Goal: Task Accomplishment & Management: Manage account settings

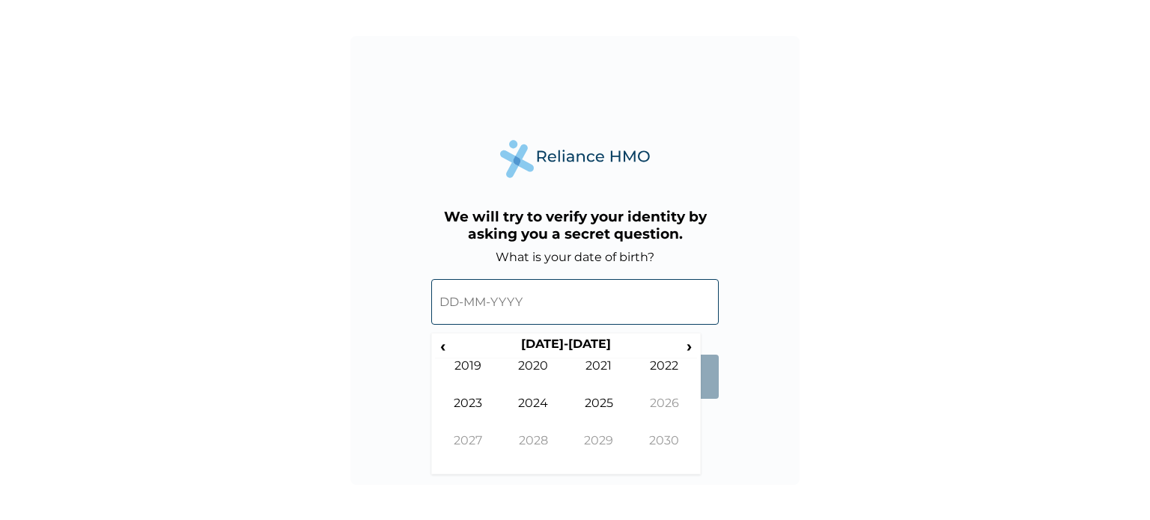
click at [590, 300] on input "text" at bounding box center [575, 302] width 288 height 46
click at [560, 347] on th "[DATE]-[DATE]" at bounding box center [566, 347] width 230 height 21
click at [446, 345] on span "‹" at bounding box center [443, 346] width 16 height 19
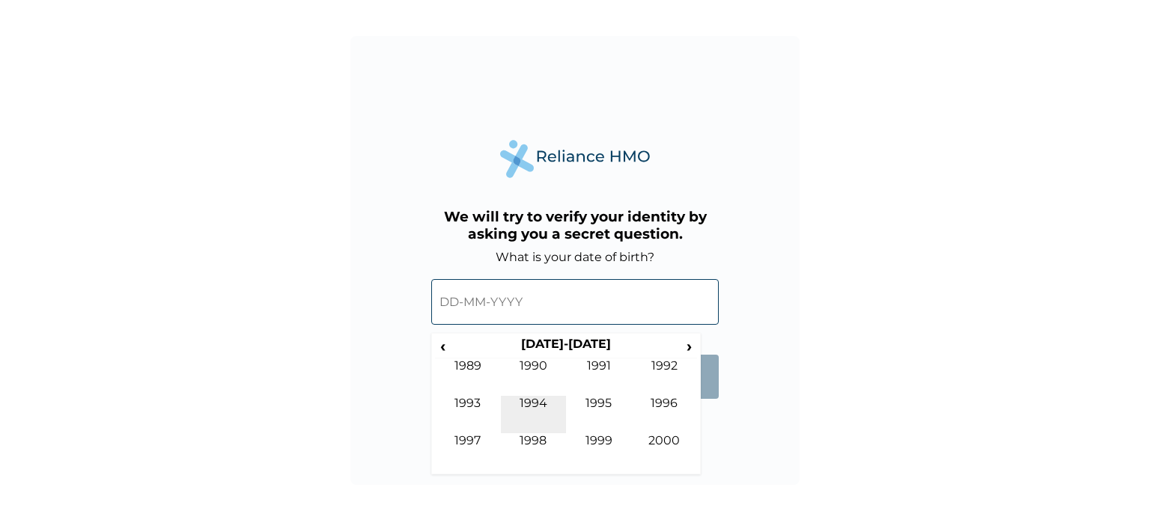
click at [538, 410] on td "1994" at bounding box center [534, 414] width 66 height 37
click at [536, 371] on td "Feb" at bounding box center [534, 377] width 66 height 37
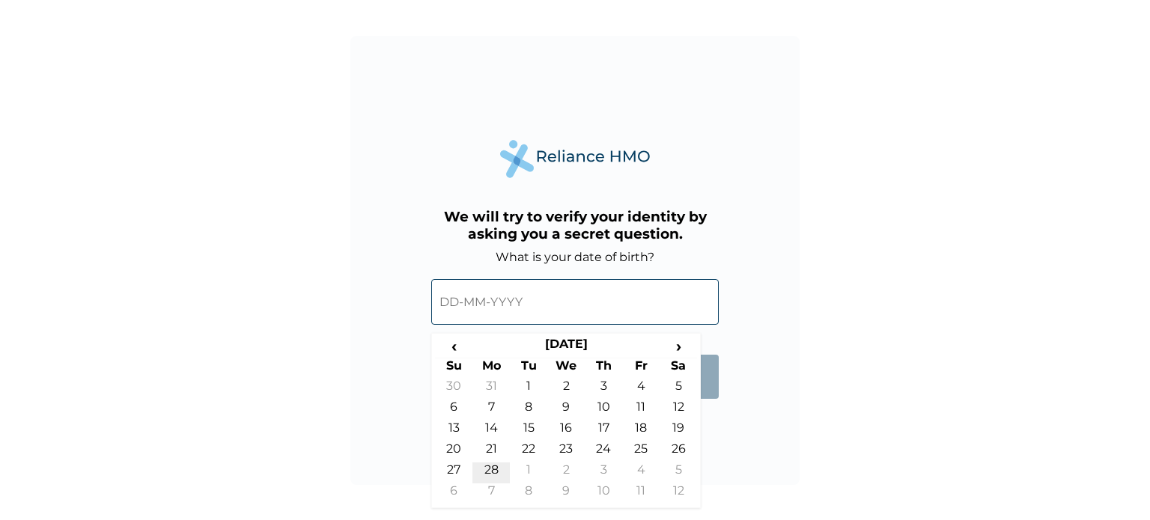
click at [495, 466] on td "28" at bounding box center [490, 473] width 37 height 21
type input "28-02-1994"
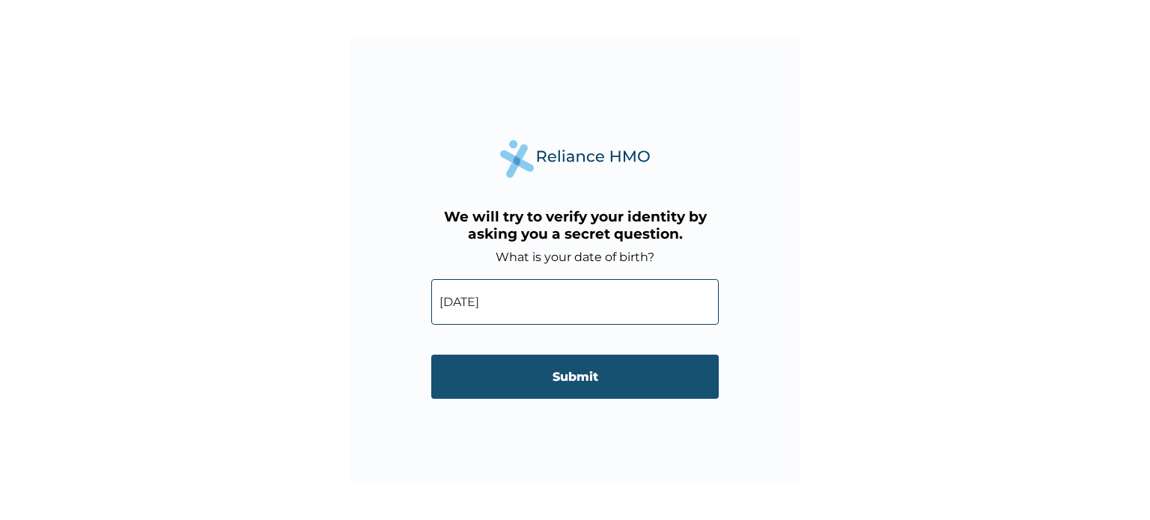
click at [584, 391] on input "Submit" at bounding box center [575, 377] width 288 height 44
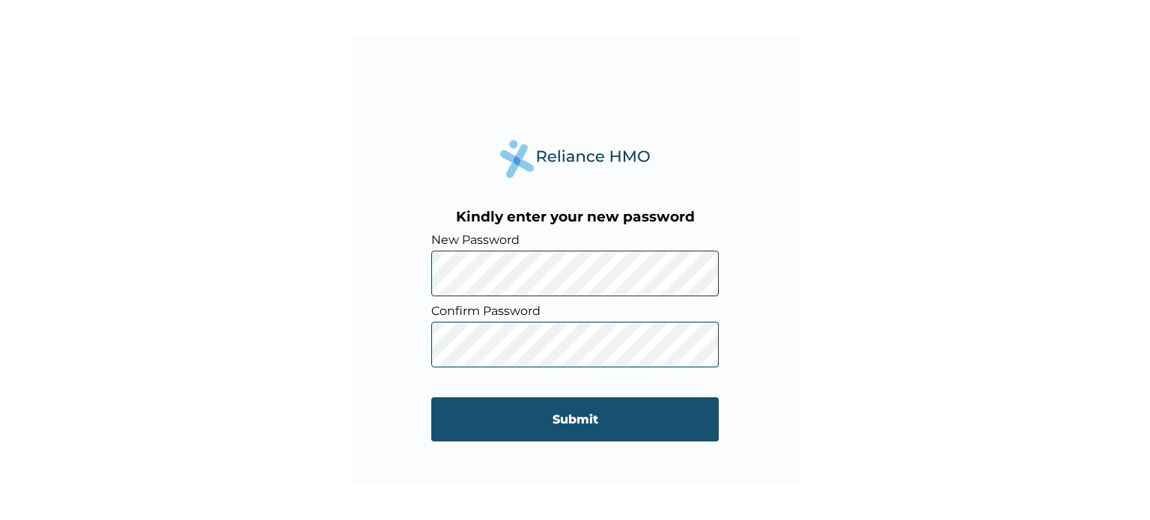
click at [533, 419] on input "Submit" at bounding box center [575, 420] width 288 height 44
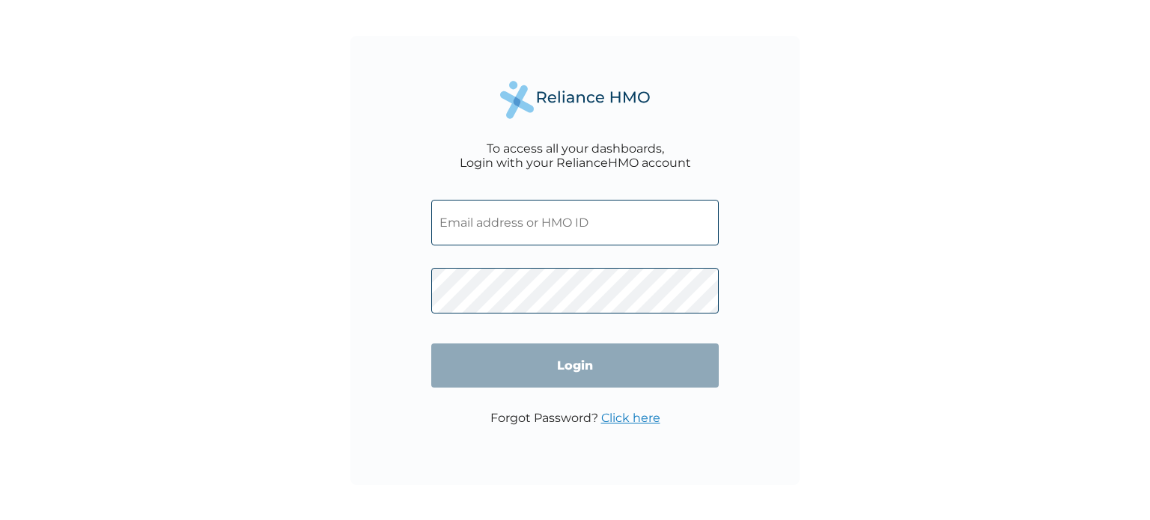
click at [565, 228] on input "text" at bounding box center [575, 223] width 288 height 46
type input "DFD/10270/A"
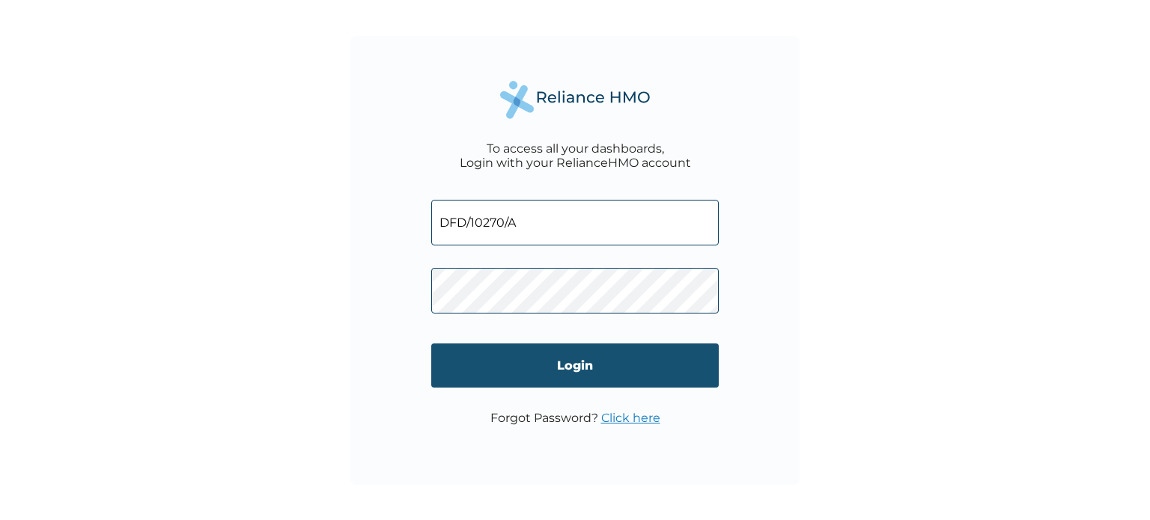
click at [586, 360] on input "Login" at bounding box center [575, 366] width 288 height 44
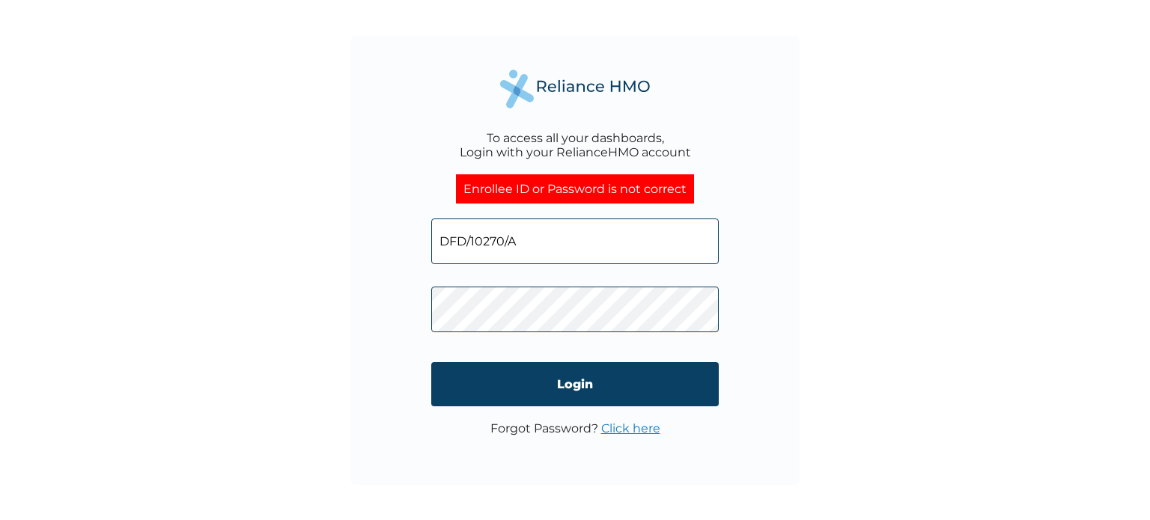
click at [535, 241] on input "DFD/10270/A" at bounding box center [575, 242] width 288 height 46
drag, startPoint x: 535, startPoint y: 241, endPoint x: 419, endPoint y: 236, distance: 115.4
click at [419, 236] on div "To access all your dashboards, Login with your RelianceHMO account Enrollee ID …" at bounding box center [574, 260] width 449 height 449
type input "e"
type input "olumide.ekundayo@addosser.com"
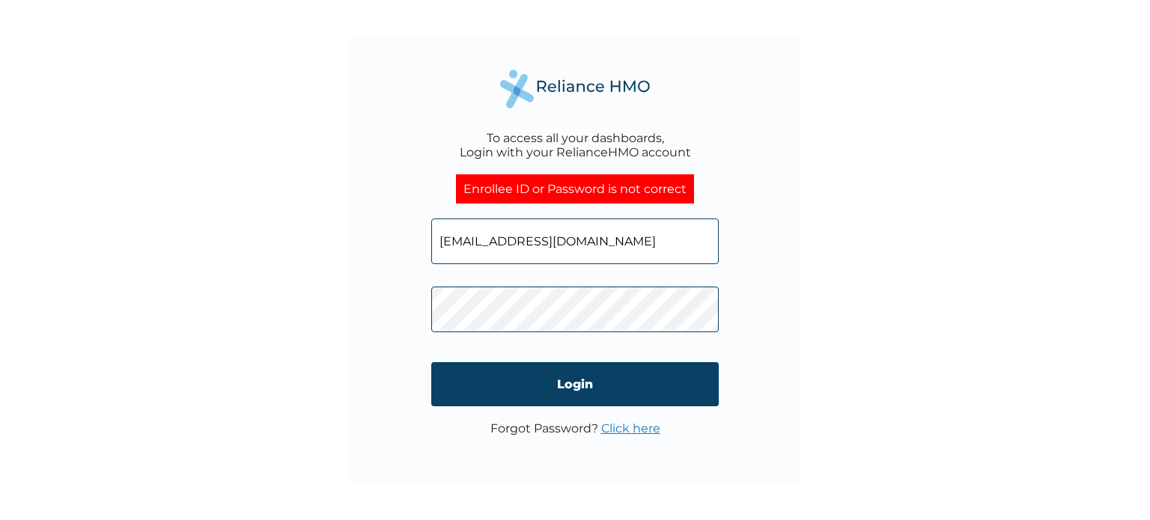
click input "Login" at bounding box center [575, 384] width 288 height 44
click at [668, 240] on input "olumide.ekundayo@addosser.com" at bounding box center [575, 242] width 288 height 46
drag, startPoint x: 654, startPoint y: 249, endPoint x: 396, endPoint y: 260, distance: 257.8
click at [396, 260] on div "To access all your dashboards, Login with your RelianceHMO account Enrollee ID …" at bounding box center [574, 260] width 449 height 449
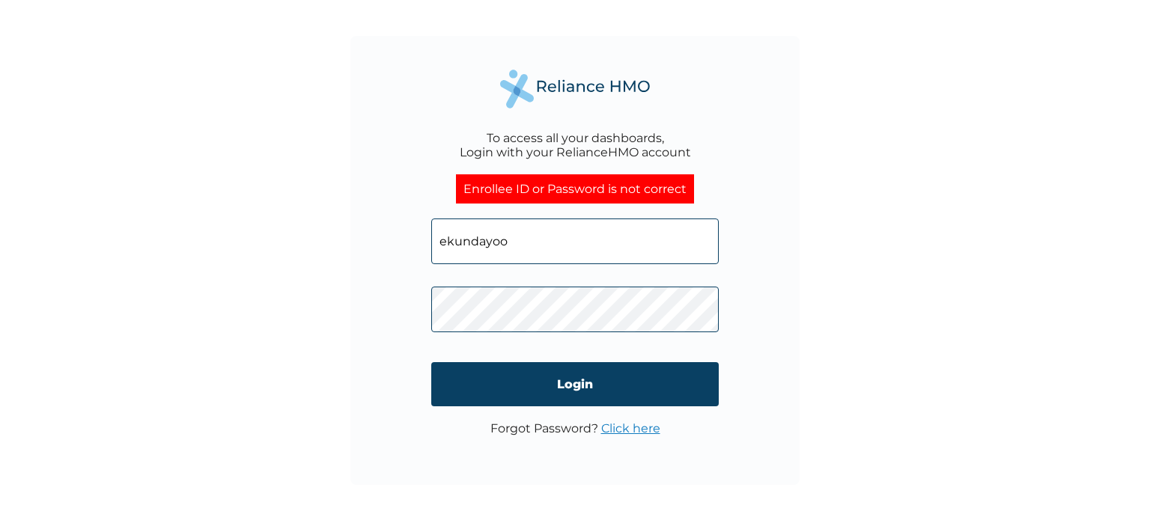
type input "ekundayoolumide1@gmail.com"
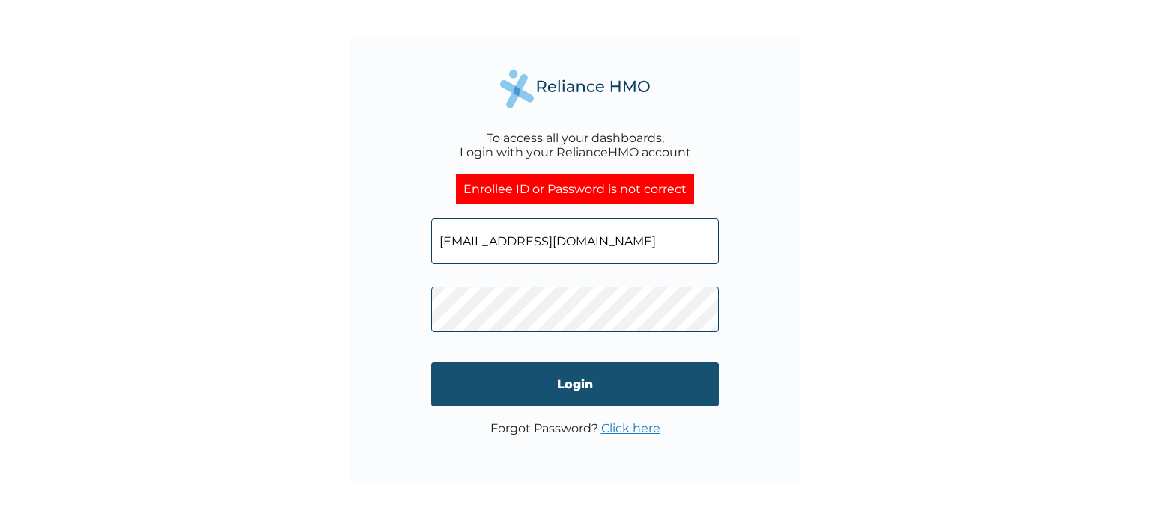
click at [532, 392] on input "Login" at bounding box center [575, 384] width 288 height 44
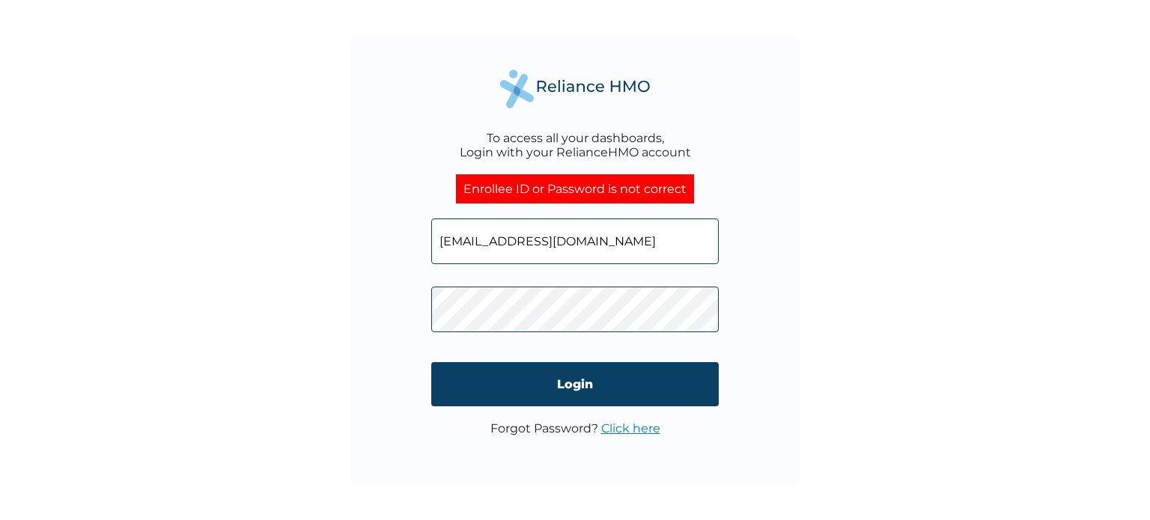
click at [641, 245] on input "ekundayoolumide1@gmail.com" at bounding box center [575, 242] width 288 height 46
type input "DFD/10270/A"
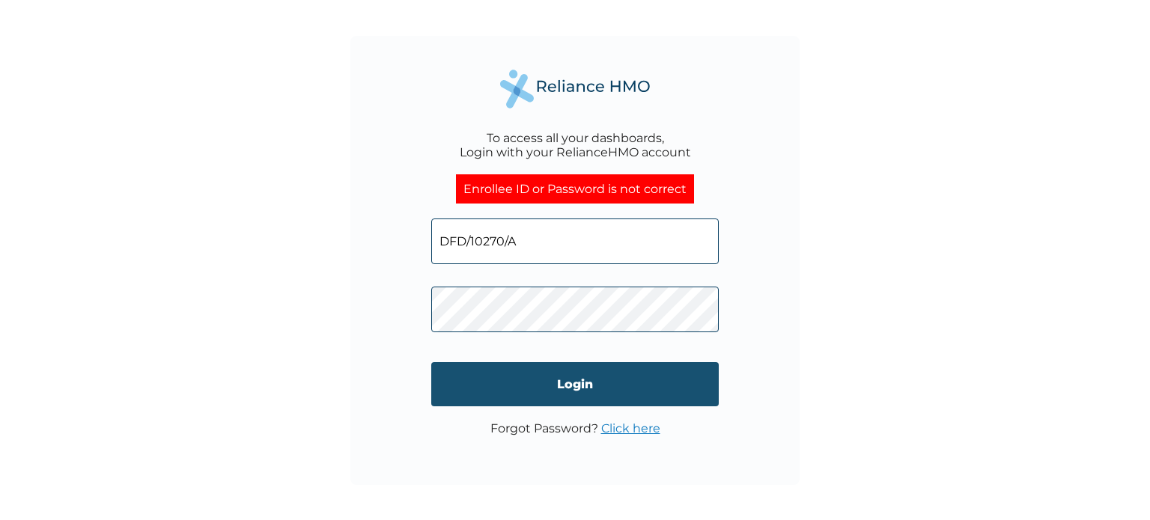
click at [591, 389] on input "Login" at bounding box center [575, 384] width 288 height 44
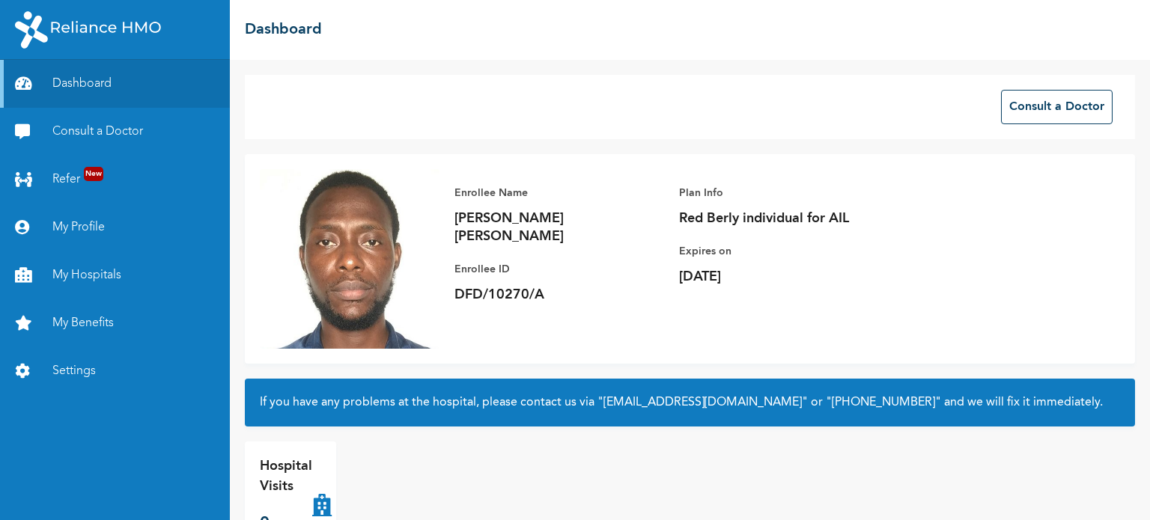
click at [165, 472] on div "Dashboard Consult a Doctor Refer New My Profile My Hospitals My Benefits Settin…" at bounding box center [115, 290] width 230 height 460
drag, startPoint x: 551, startPoint y: 277, endPoint x: 452, endPoint y: 275, distance: 98.9
click at [452, 275] on div "Enrollee Name [PERSON_NAME] [PERSON_NAME] Enrollee ID DFD/10270/A Plan Info Red…" at bounding box center [678, 244] width 479 height 150
copy p "DFD/10270/A"
click at [892, 316] on div "Enrollee Name [PERSON_NAME] [PERSON_NAME] Enrollee ID DFD/10270/A Plan Info Red…" at bounding box center [690, 259] width 890 height 210
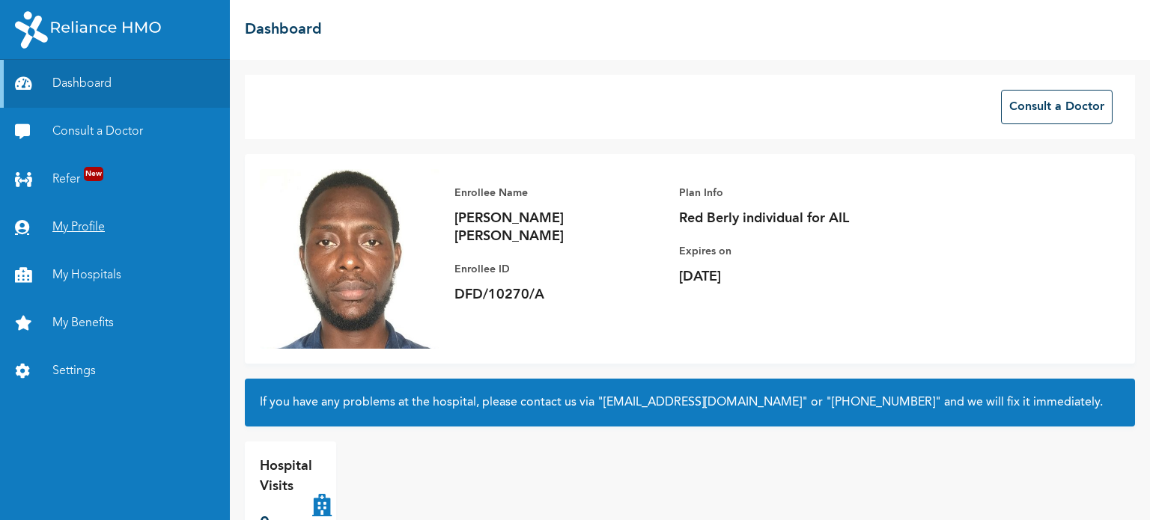
click at [78, 233] on link "My Profile" at bounding box center [115, 228] width 230 height 48
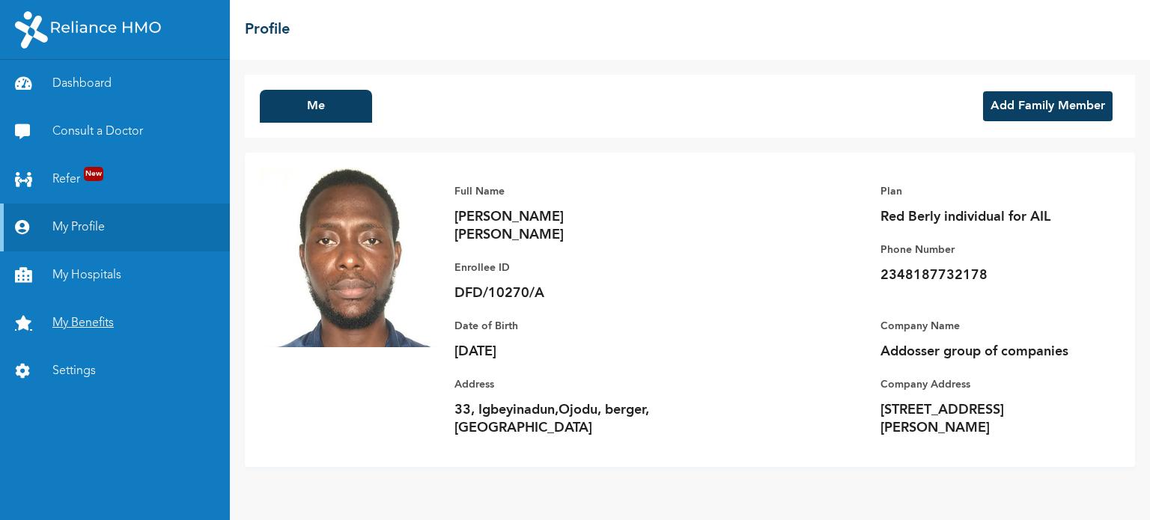
click at [82, 326] on link "My Benefits" at bounding box center [115, 323] width 230 height 48
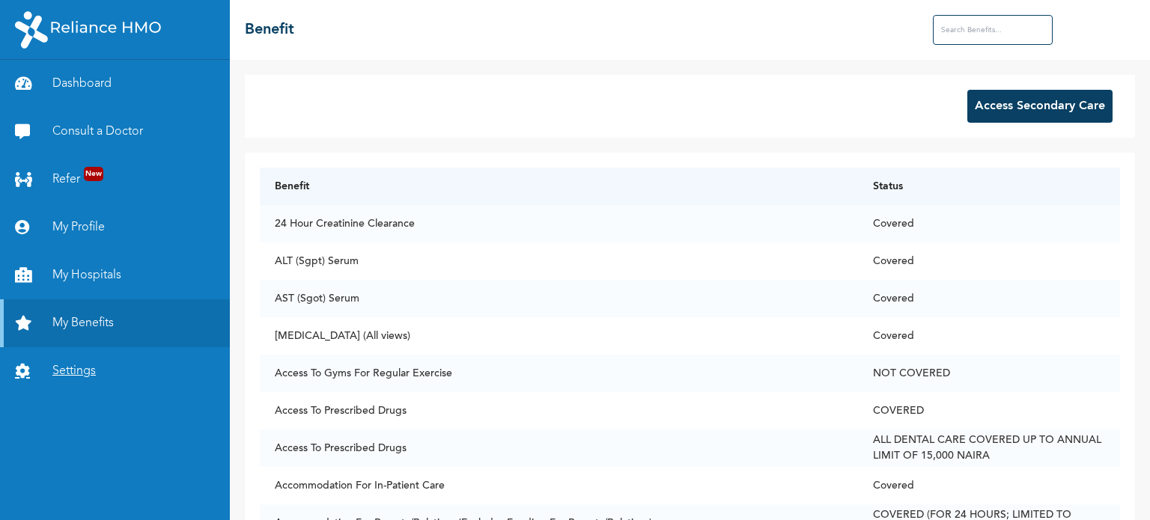
click at [81, 372] on link "Settings" at bounding box center [115, 371] width 230 height 48
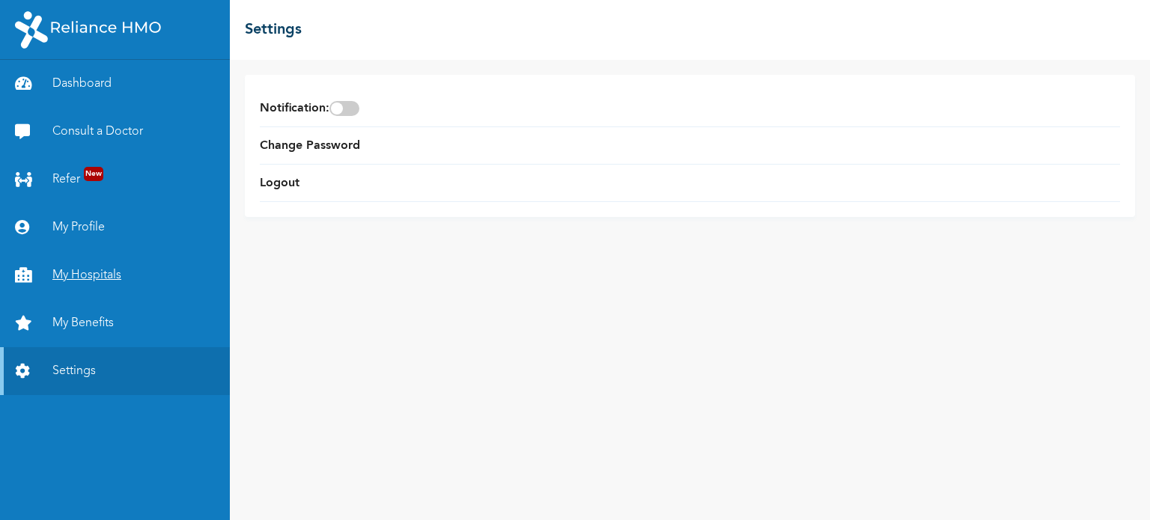
click at [91, 273] on link "My Hospitals" at bounding box center [115, 276] width 230 height 48
